Goal: Communication & Community: Ask a question

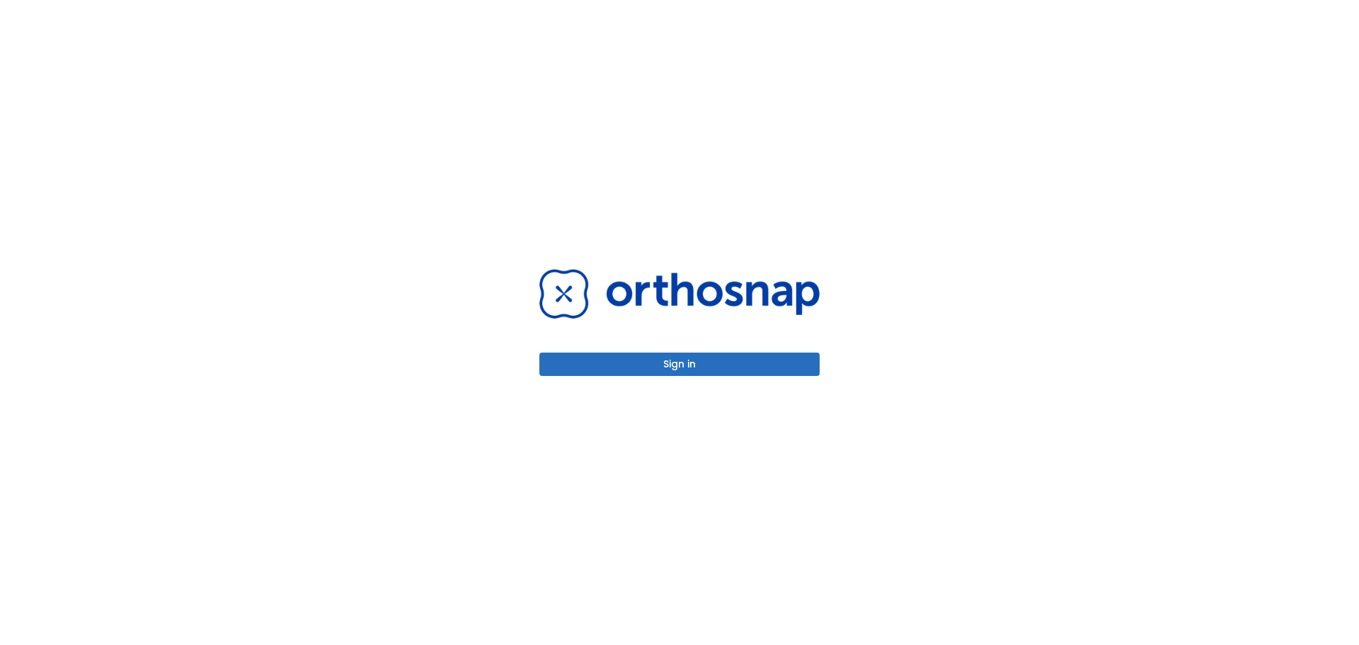
drag, startPoint x: 0, startPoint y: 0, endPoint x: 679, endPoint y: 362, distance: 769.4
click at [679, 362] on button "Sign in" at bounding box center [679, 363] width 280 height 23
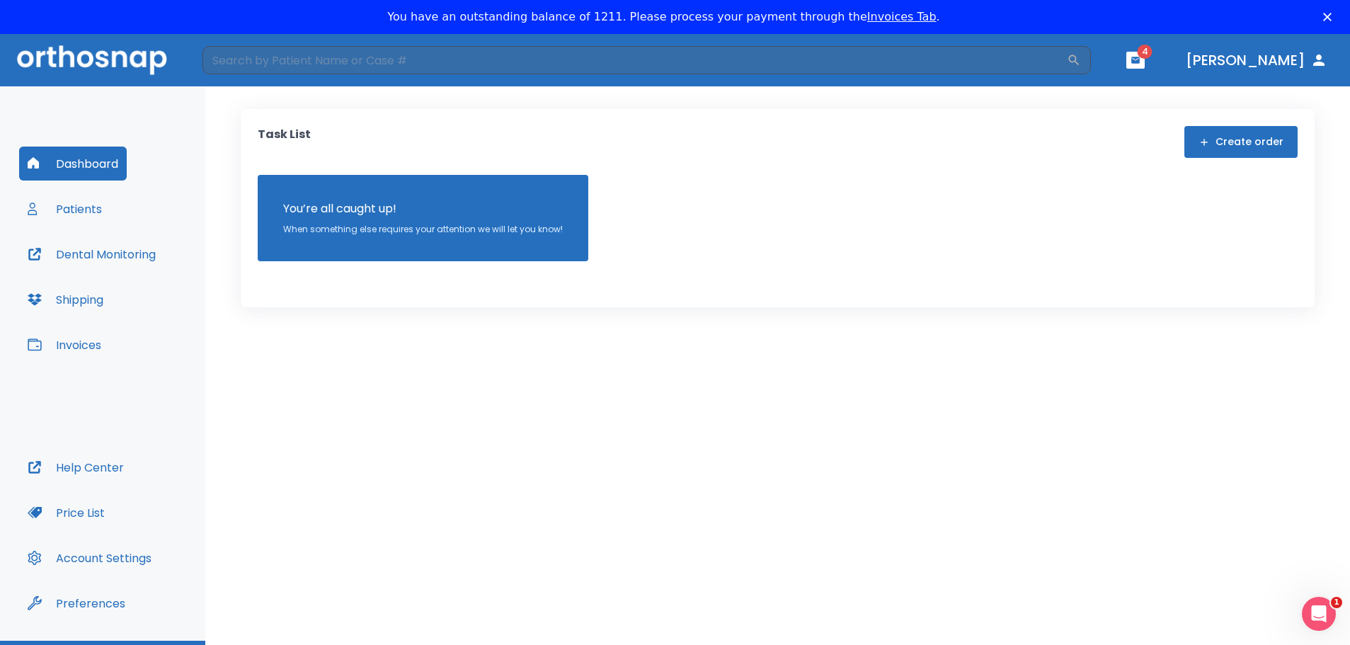
click at [82, 208] on button "Patients" at bounding box center [64, 209] width 91 height 34
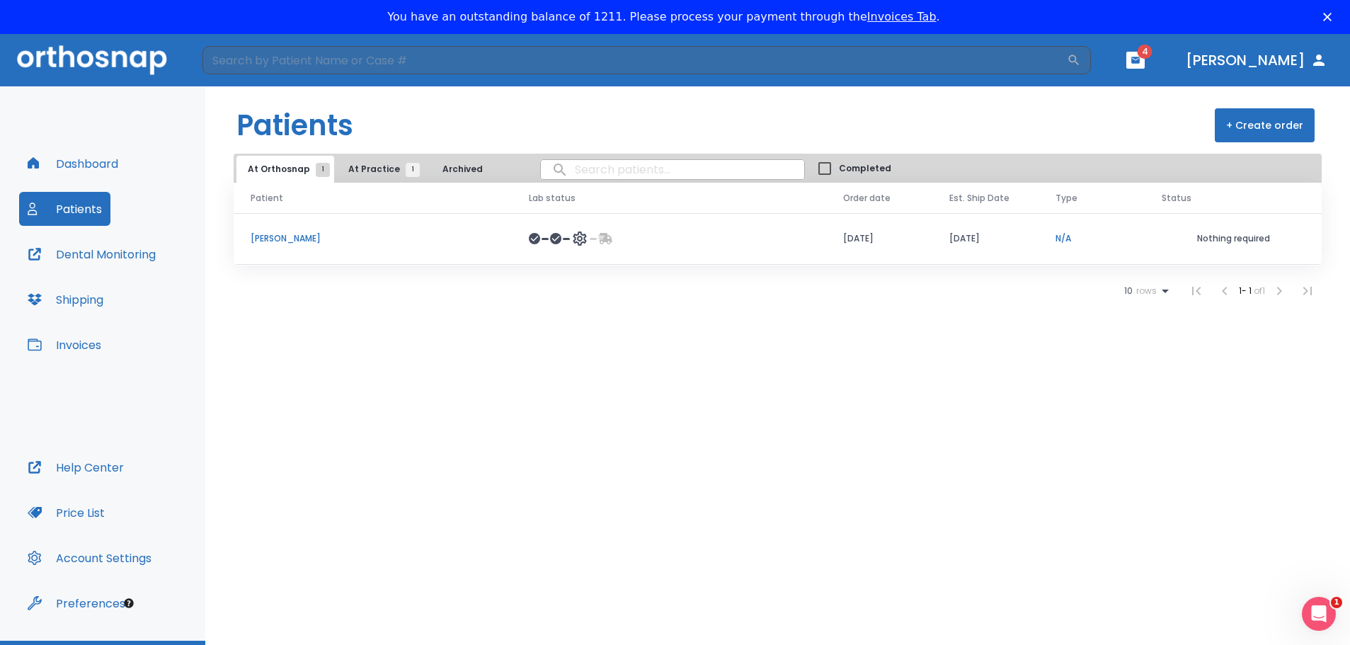
click at [274, 240] on p "[PERSON_NAME]" at bounding box center [373, 238] width 244 height 13
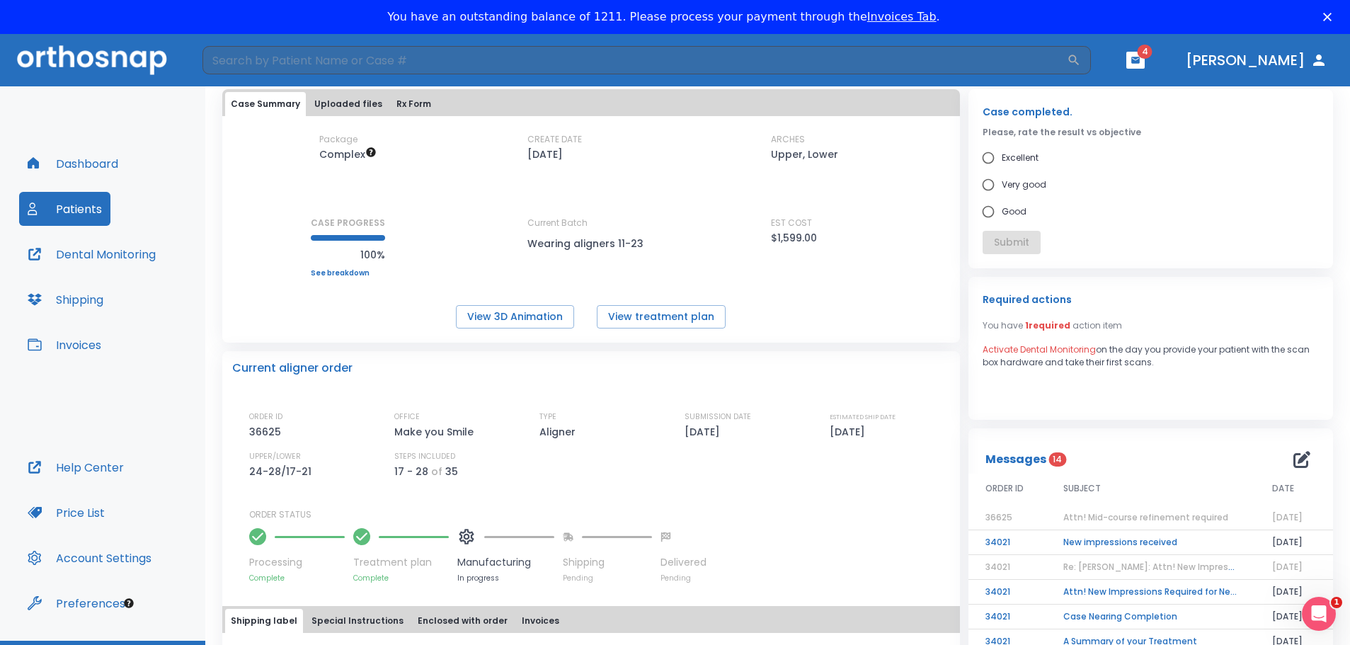
scroll to position [71, 0]
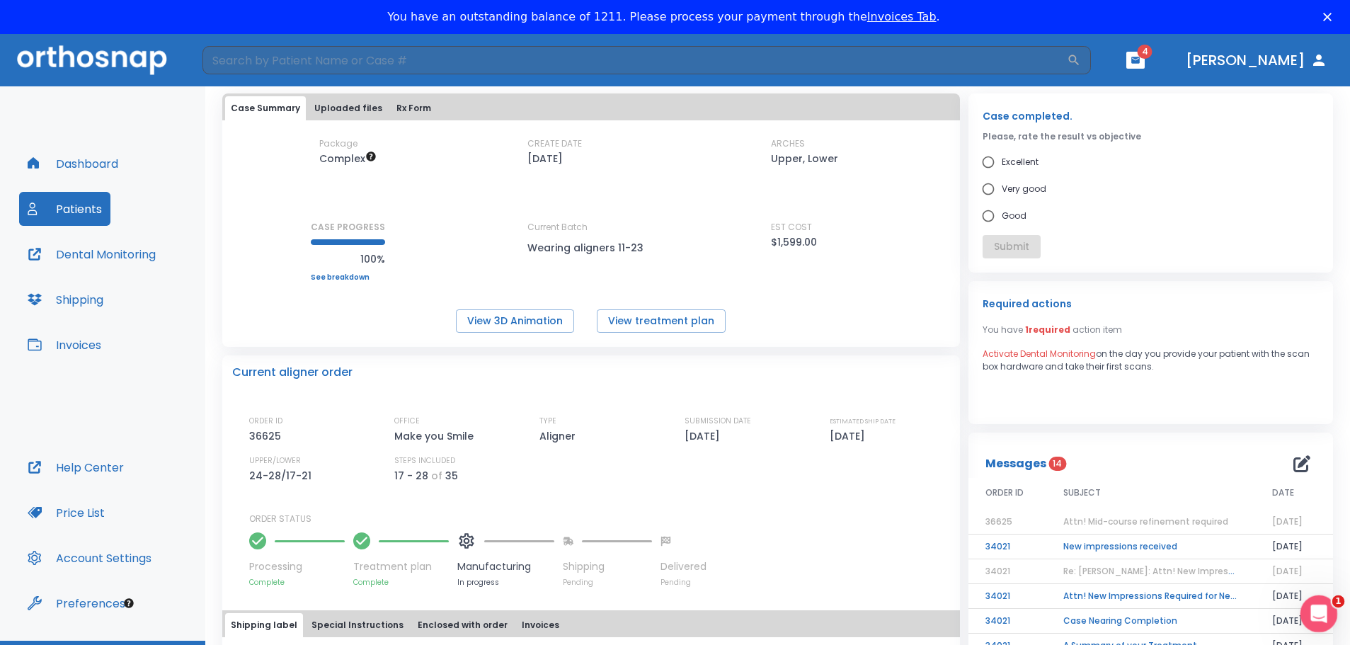
click at [1320, 607] on icon "Open Intercom Messenger" at bounding box center [1316, 611] width 23 height 23
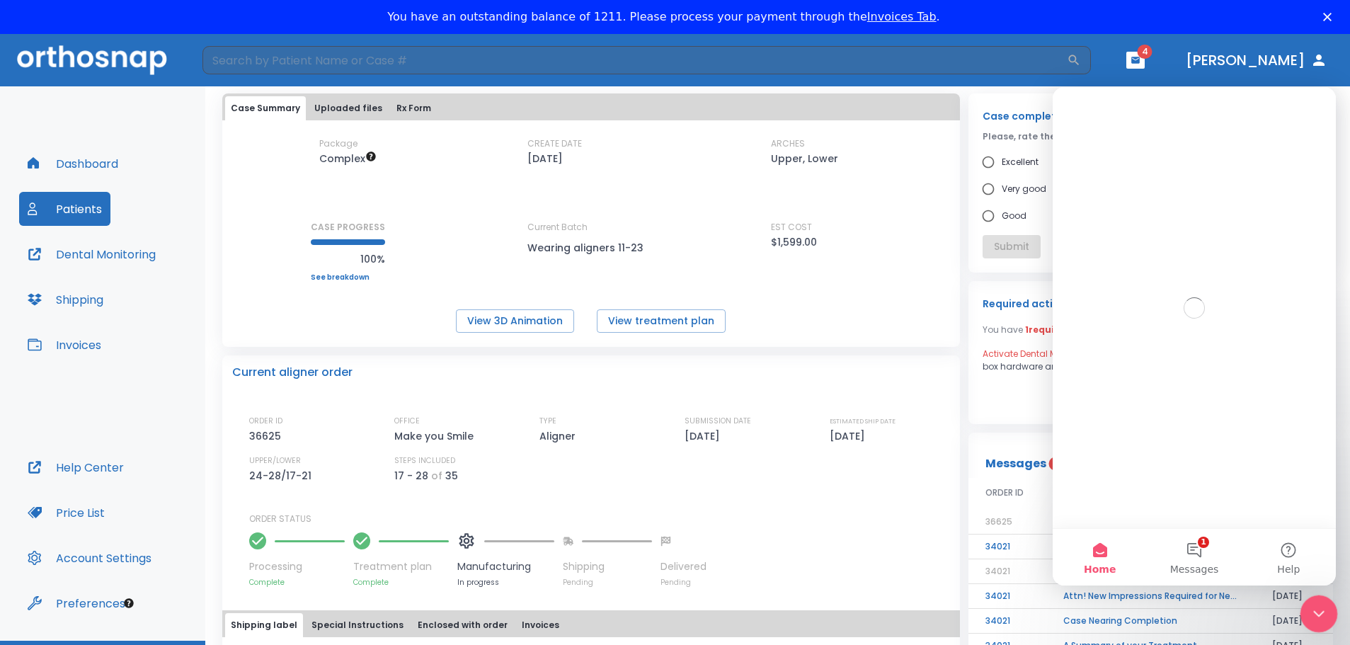
scroll to position [0, 0]
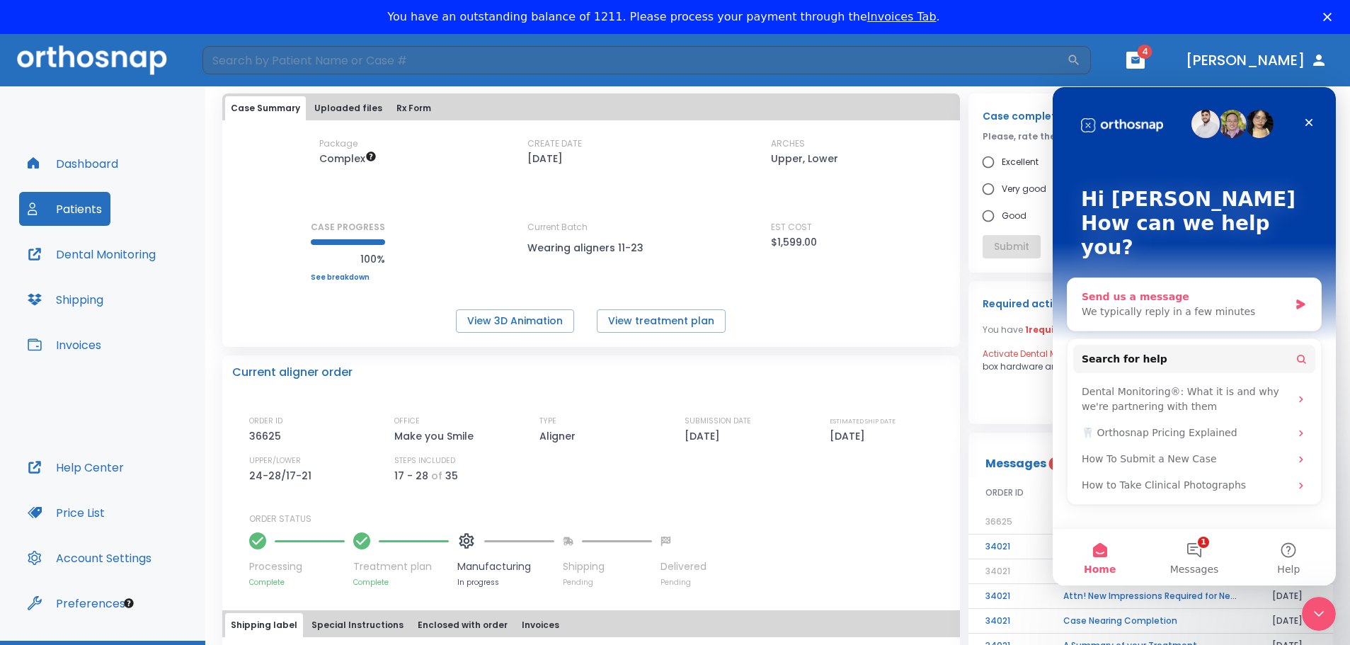
click at [1152, 304] on div "We typically reply in a few minutes" at bounding box center [1184, 311] width 207 height 15
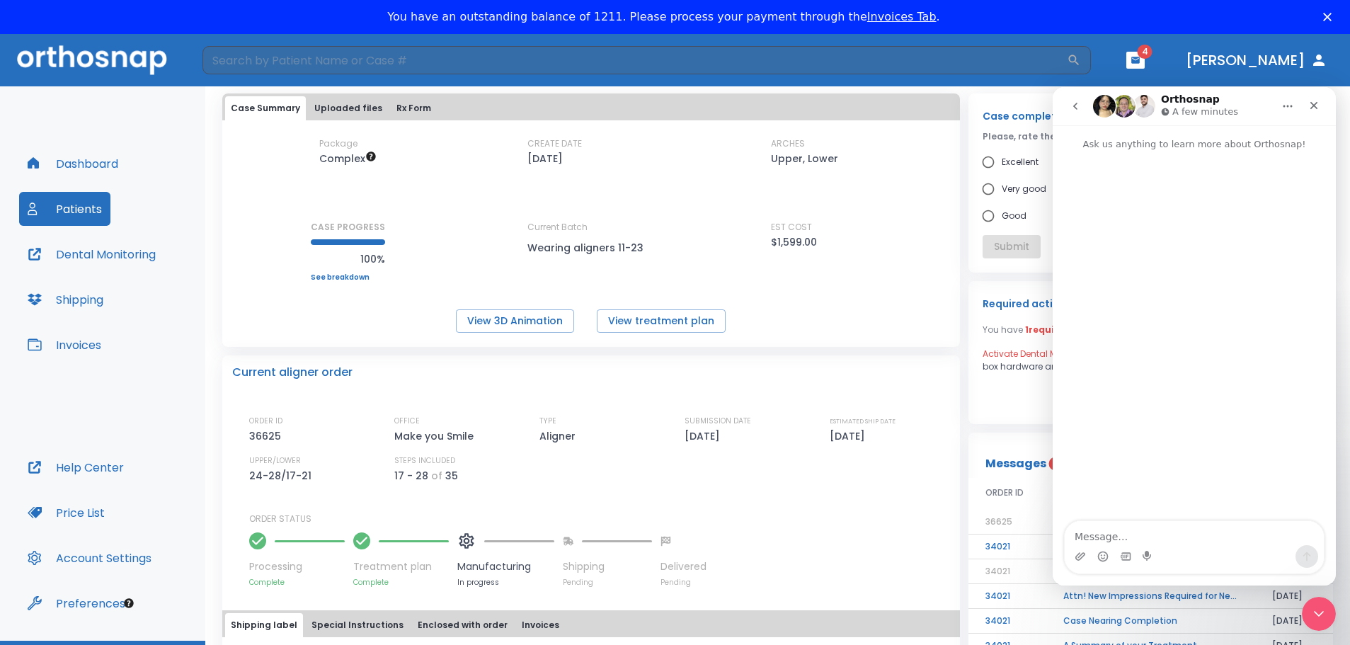
click at [1152, 539] on textarea "Message…" at bounding box center [1193, 533] width 259 height 24
type textarea "hello there"
type textarea "i am"
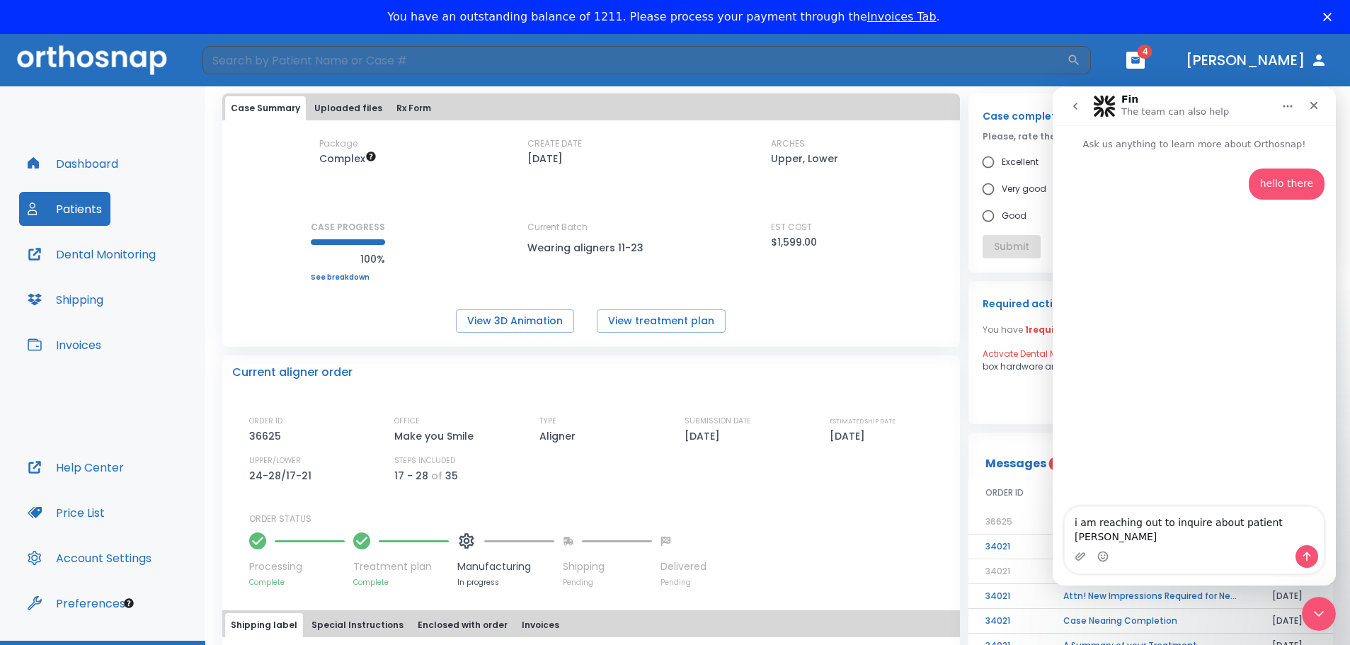
type textarea "i am reaching out to inquire about patient [PERSON_NAME]"
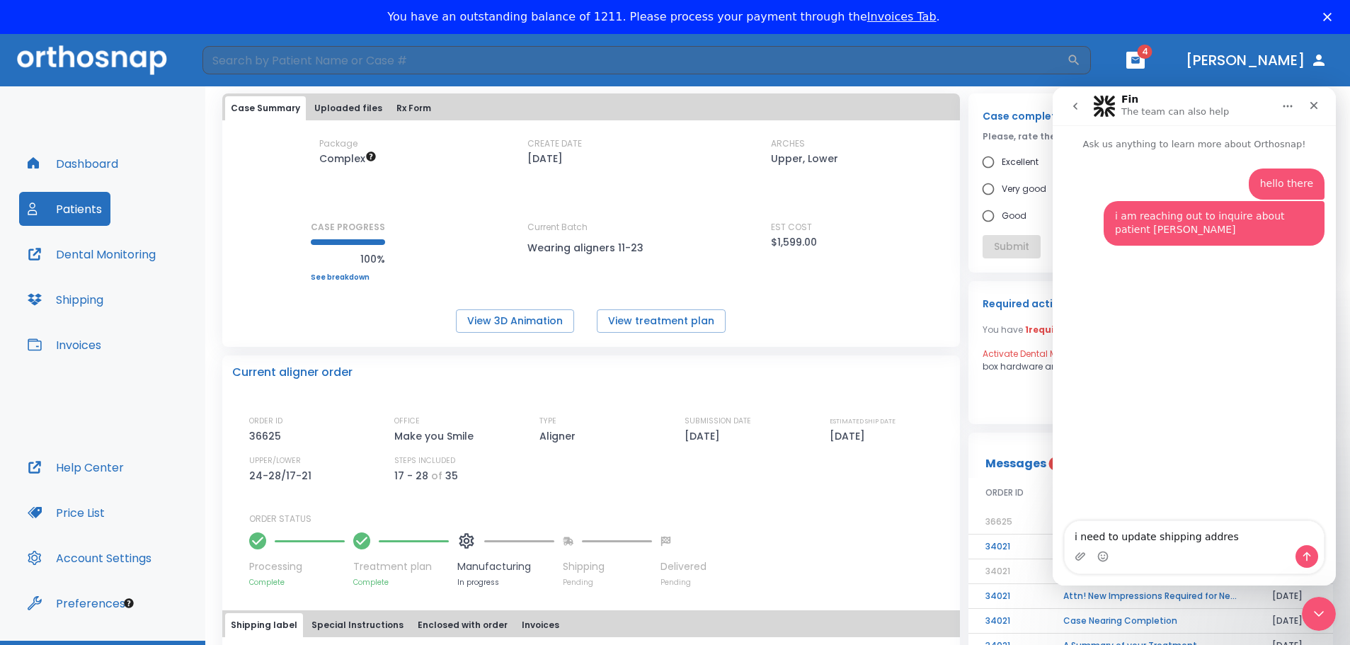
type textarea "i need to update shipping address"
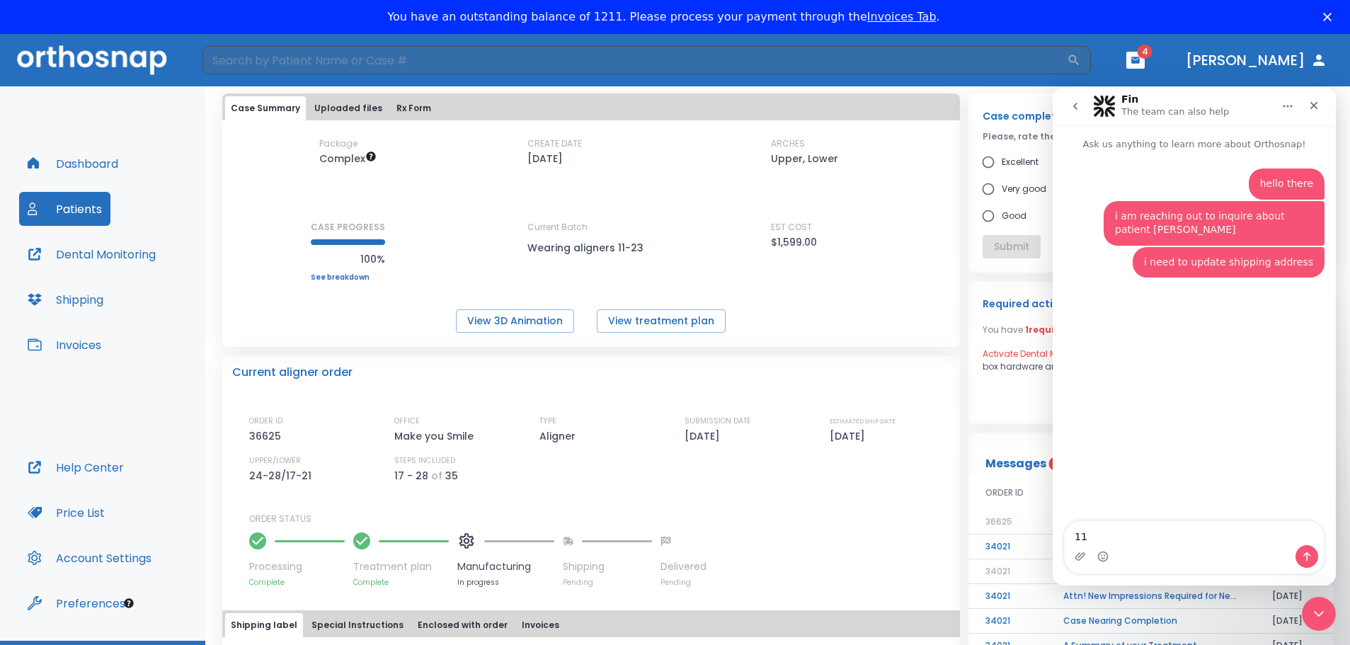
type textarea "1"
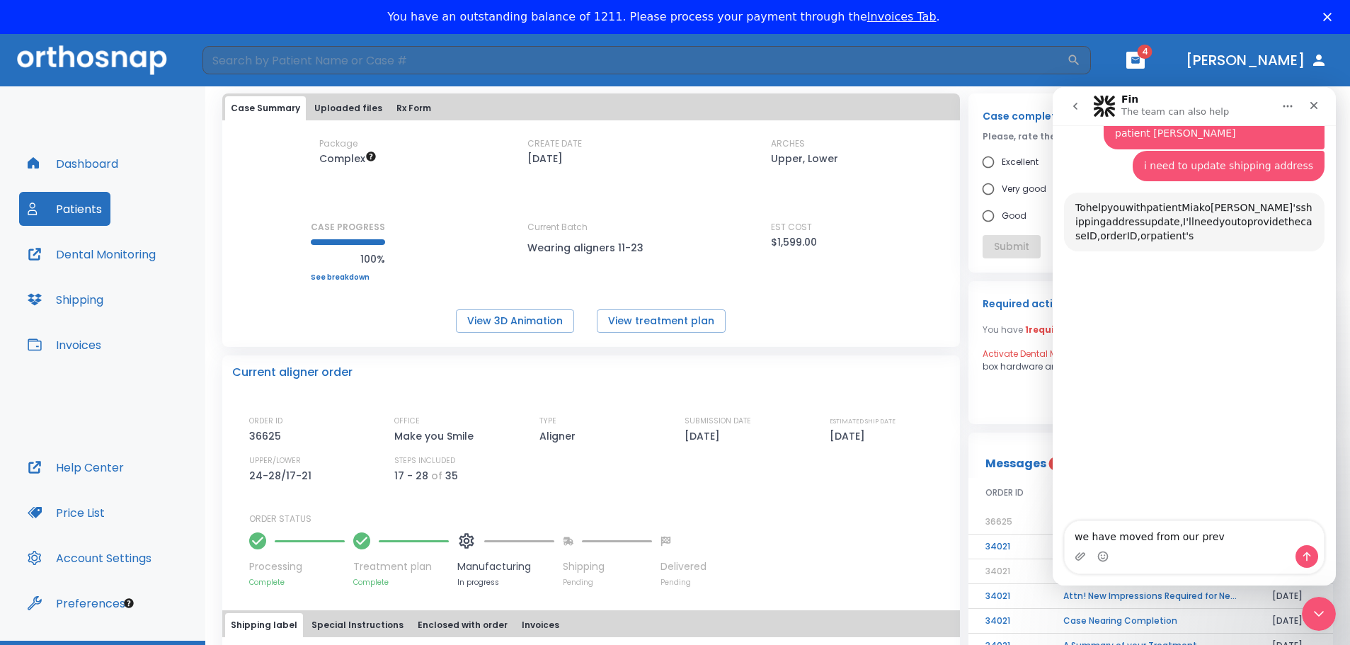
scroll to position [111, 0]
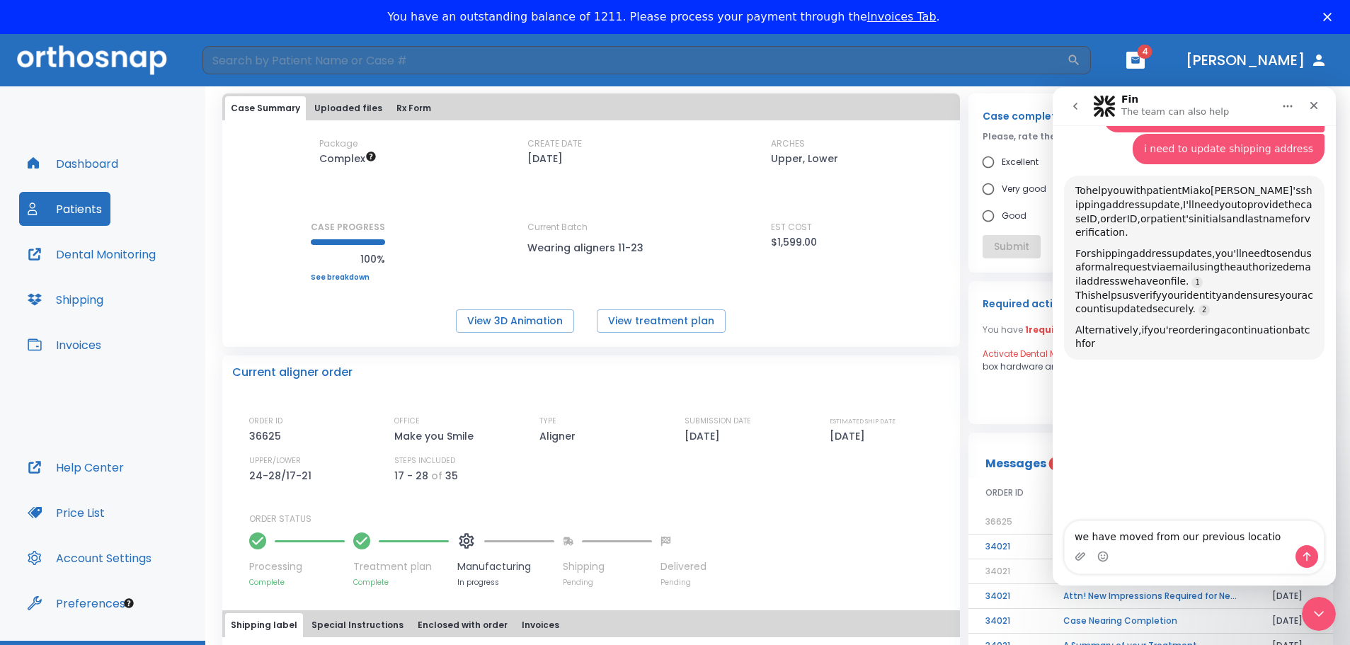
type textarea "we have moved from our previous location"
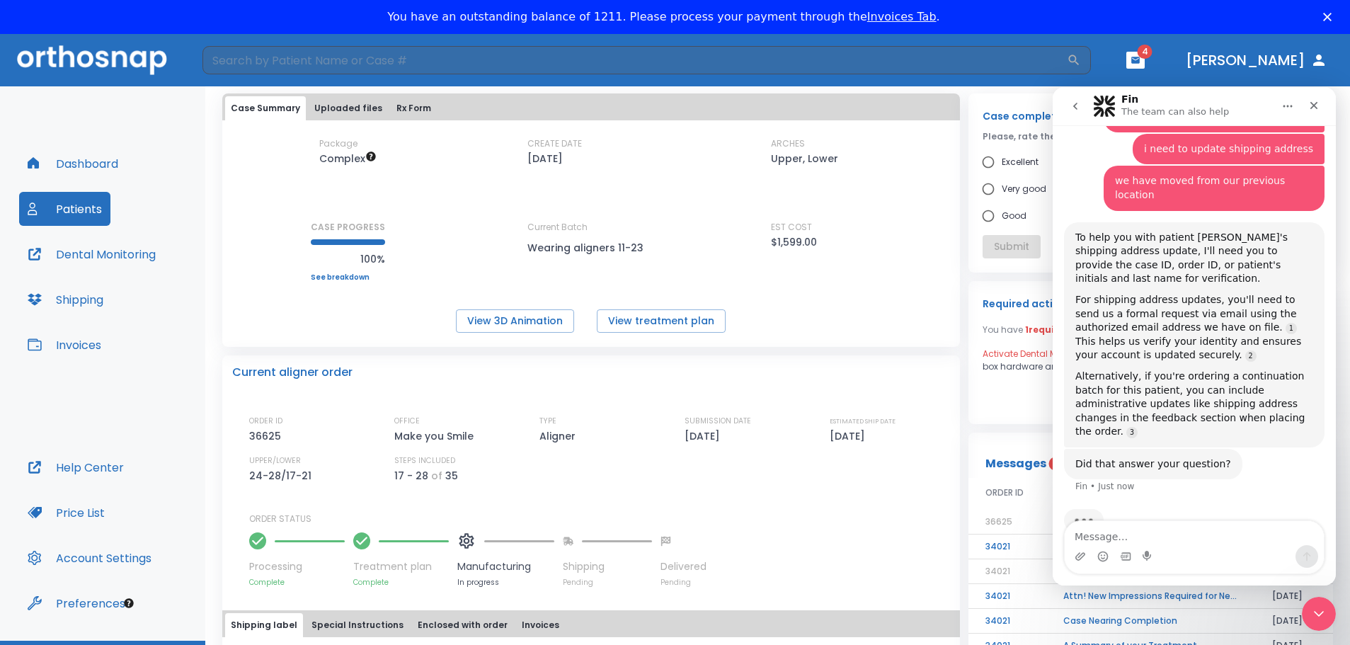
scroll to position [120, 0]
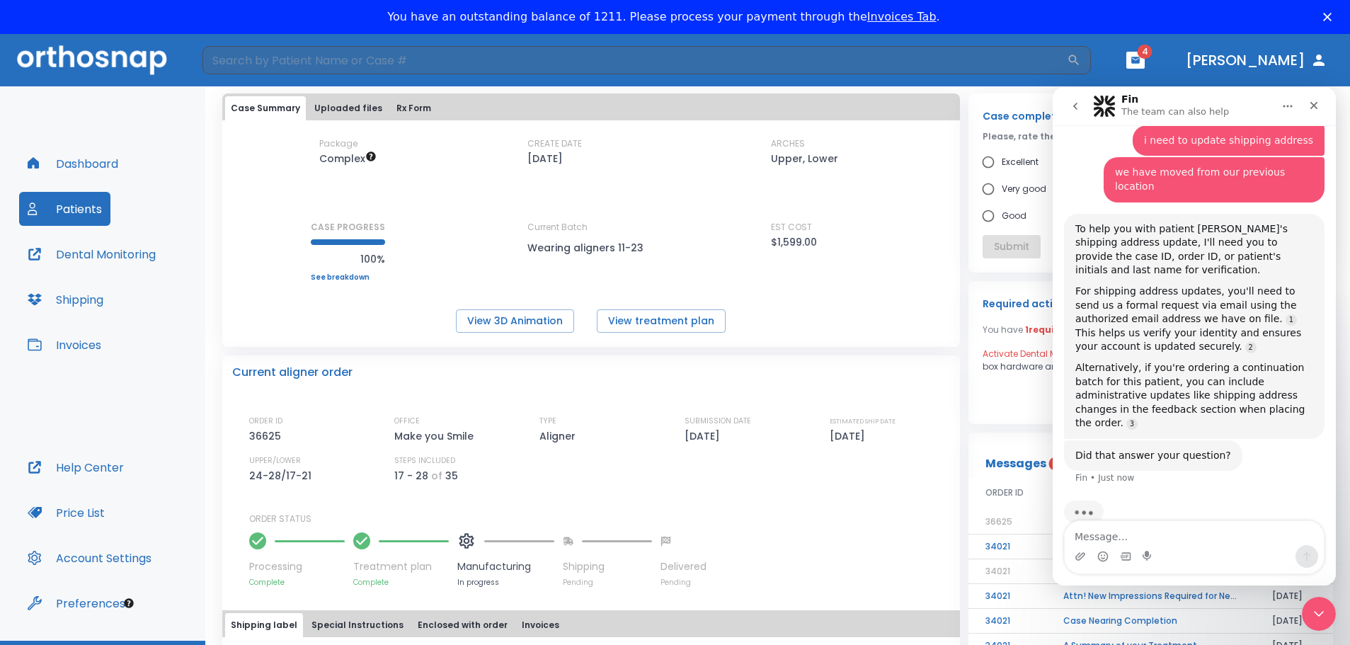
click at [1159, 539] on textarea "Message…" at bounding box center [1193, 533] width 259 height 24
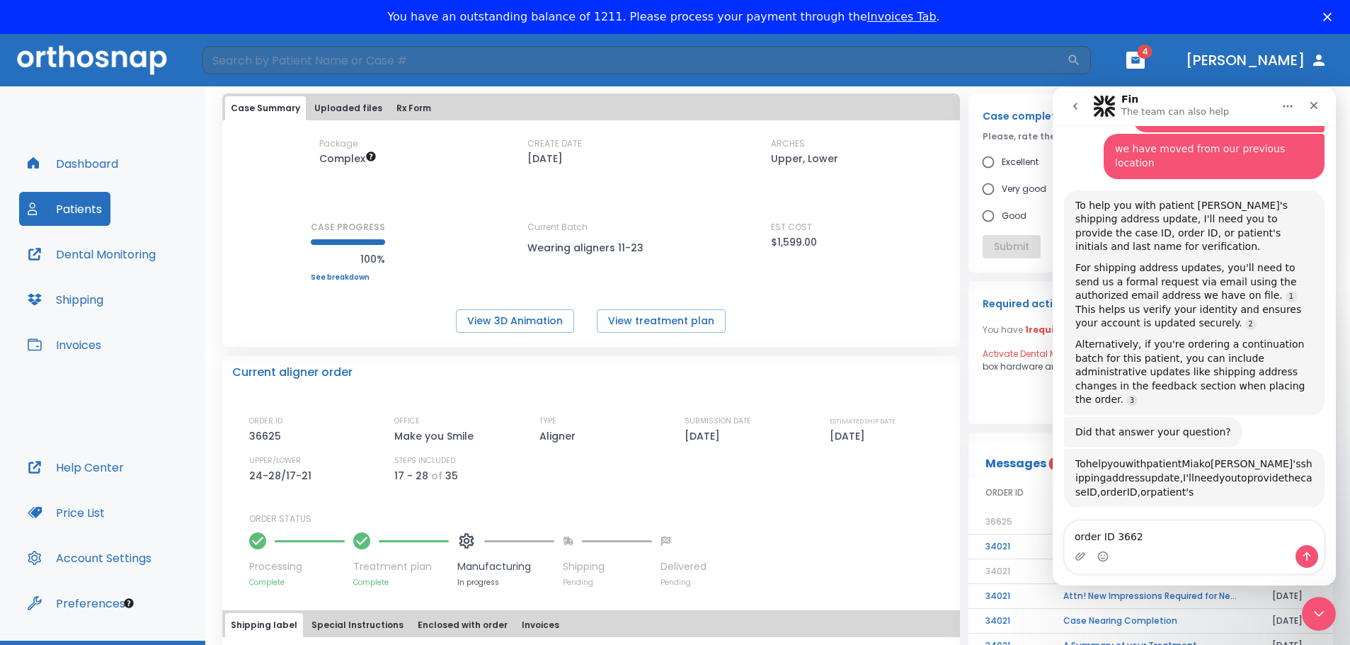
type textarea "order ID 36625"
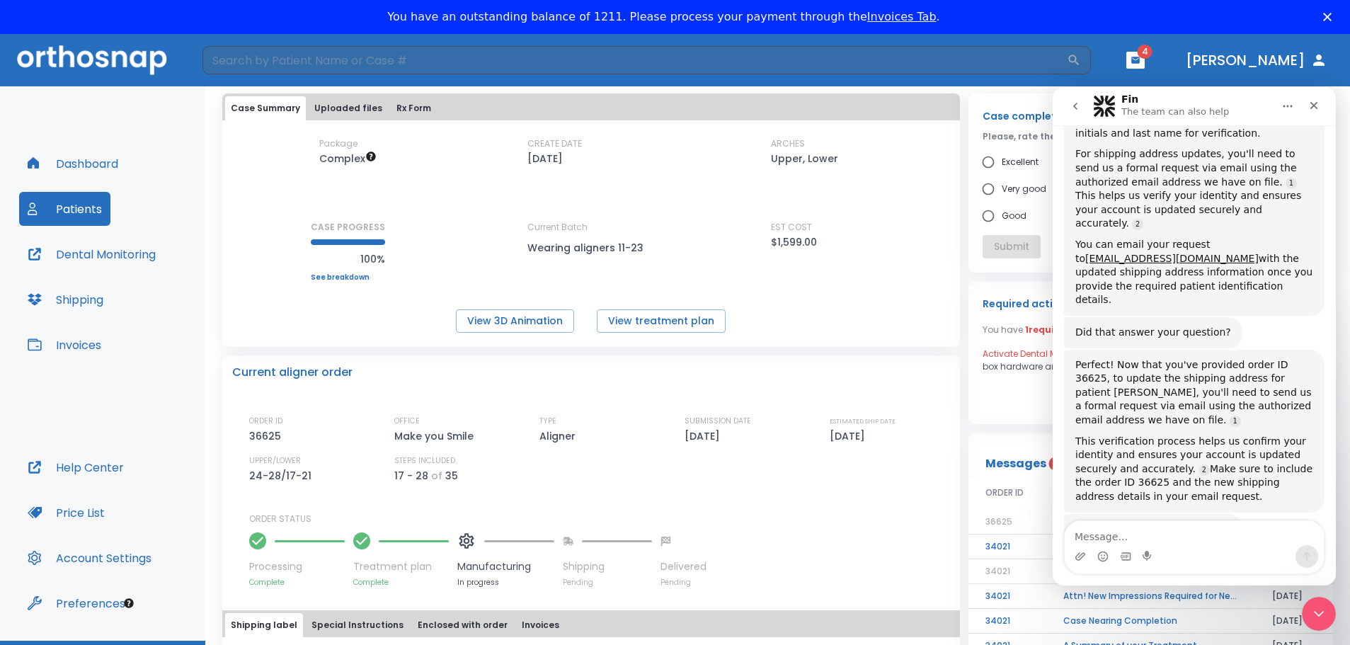
scroll to position [655, 0]
